Goal: Check status: Check status

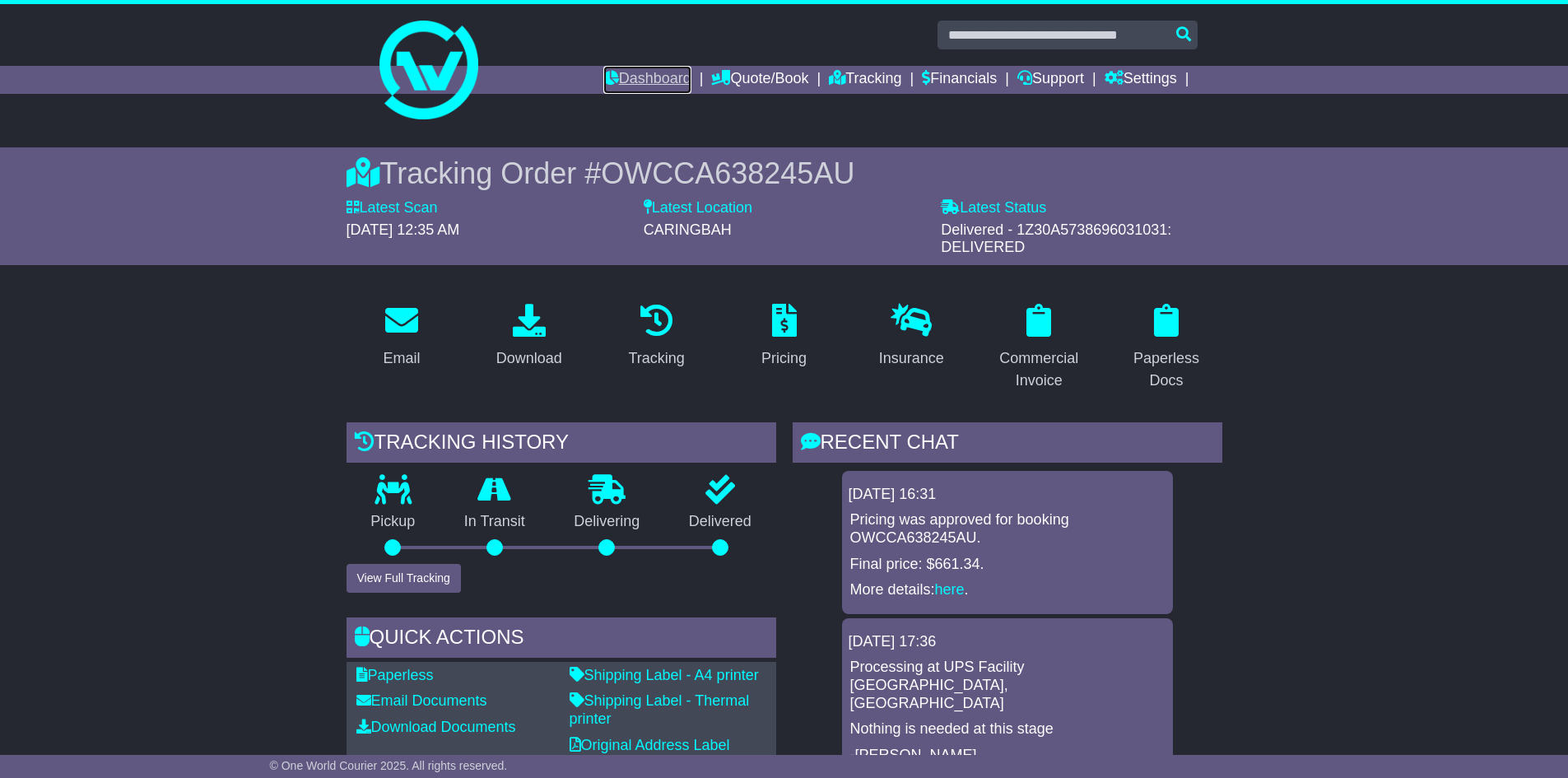
click at [642, 78] on link "Dashboard" at bounding box center [648, 80] width 88 height 28
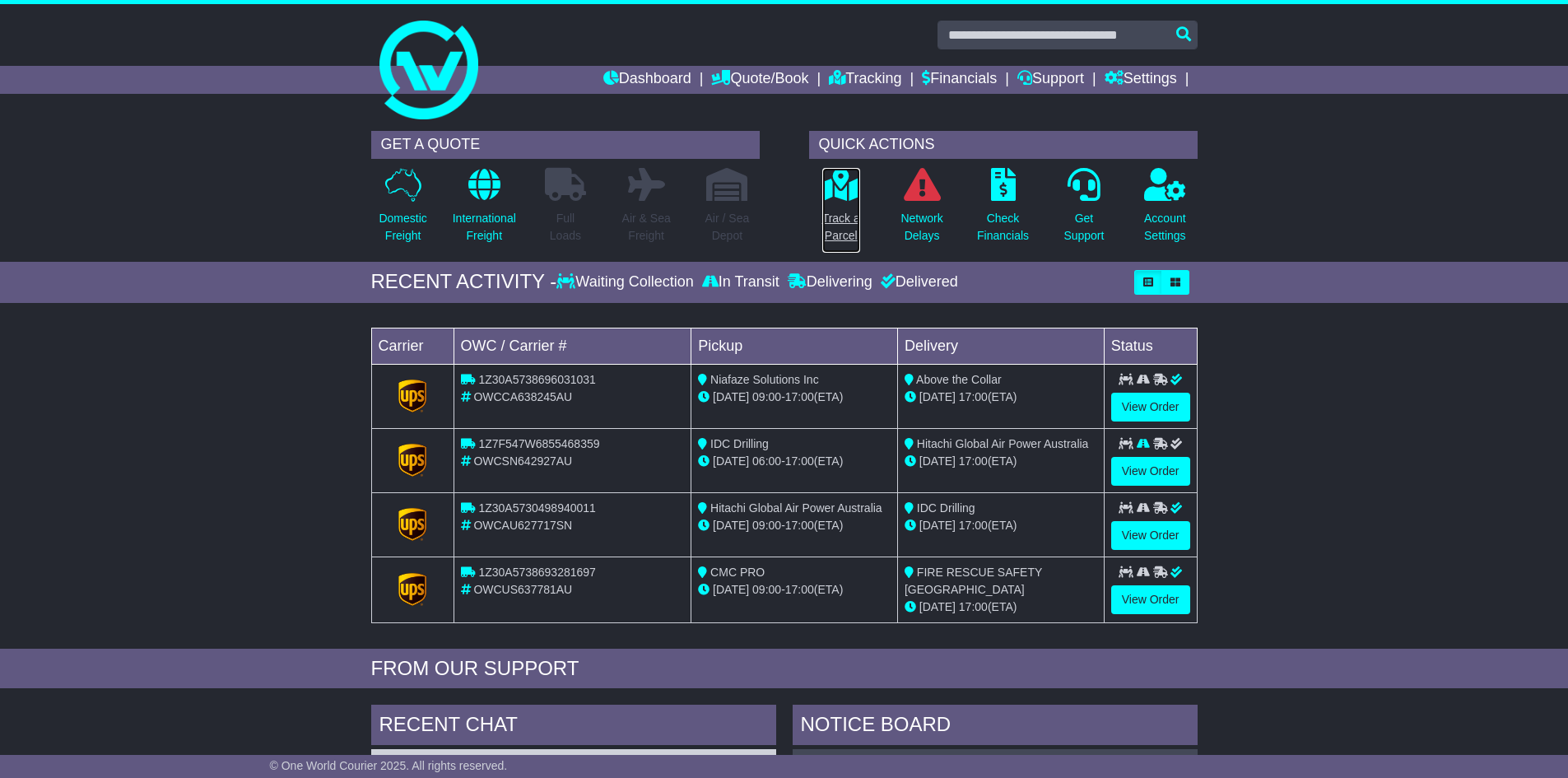
click at [850, 221] on p "Track a Parcel" at bounding box center [841, 227] width 38 height 35
